Goal: Answer question/provide support

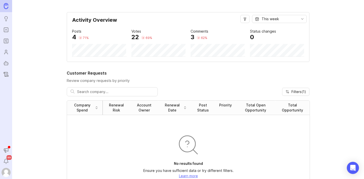
click at [4, 31] on icon "Portal" at bounding box center [6, 30] width 6 height 6
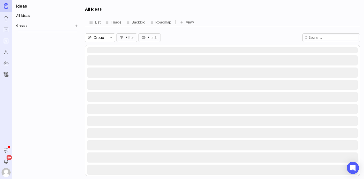
click at [6, 50] on circle "Users" at bounding box center [6, 51] width 2 height 2
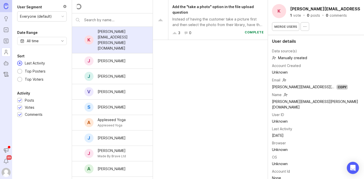
click at [87, 20] on input "text" at bounding box center [116, 20] width 65 height 6
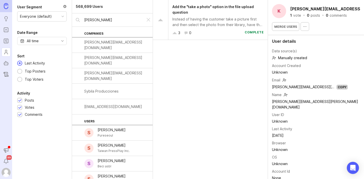
type input "[PERSON_NAME]"
click at [116, 136] on div "[PERSON_NAME]" at bounding box center [111, 132] width 36 height 11
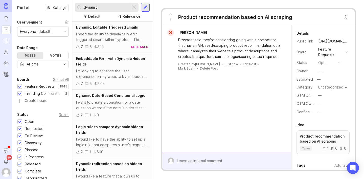
click at [194, 108] on div "S Sybil Wang Prospect said they're considering going with a competitor that has…" at bounding box center [226, 88] width 129 height 126
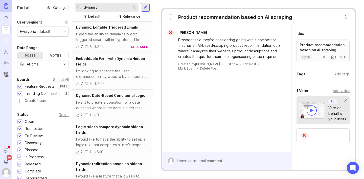
scroll to position [91, 0]
